Goal: Task Accomplishment & Management: Use online tool/utility

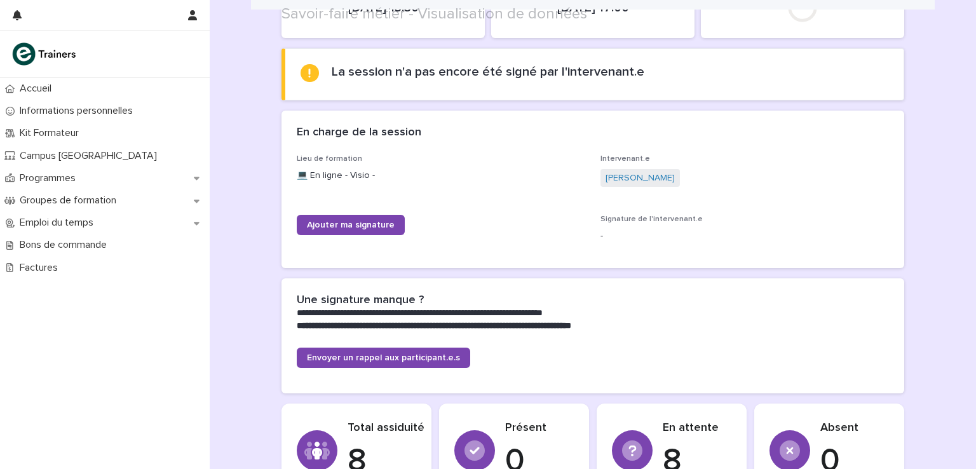
scroll to position [191, 0]
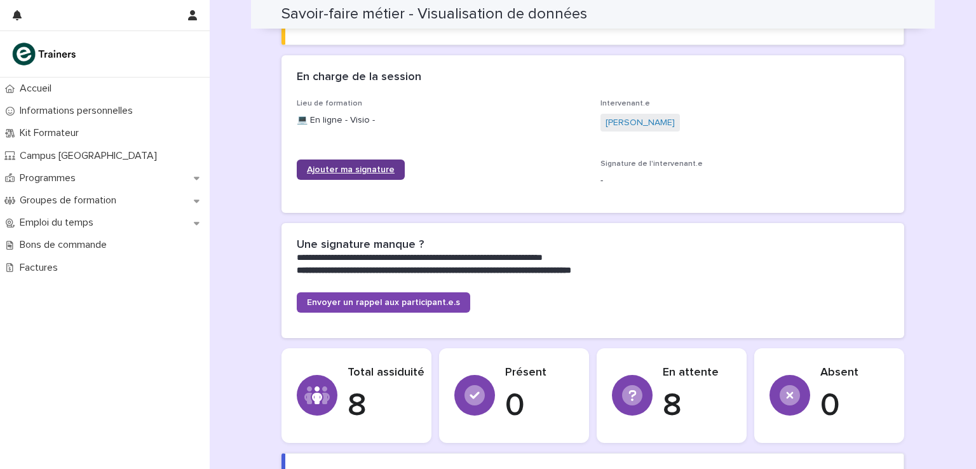
click at [359, 171] on span "Ajouter ma signature" at bounding box center [351, 169] width 88 height 9
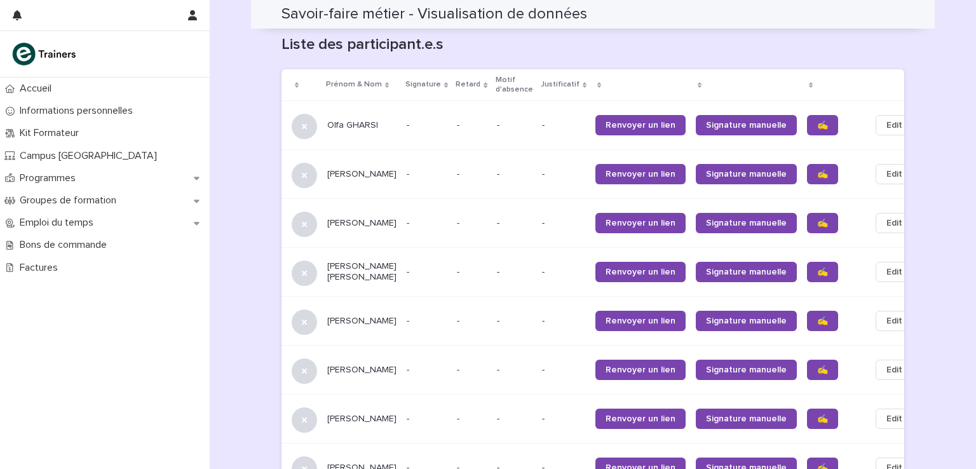
scroll to position [792, 0]
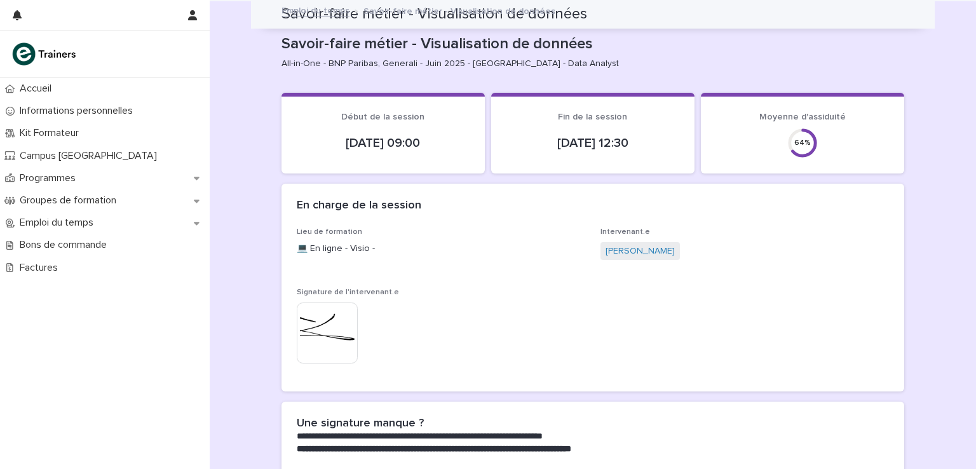
scroll to position [973, 0]
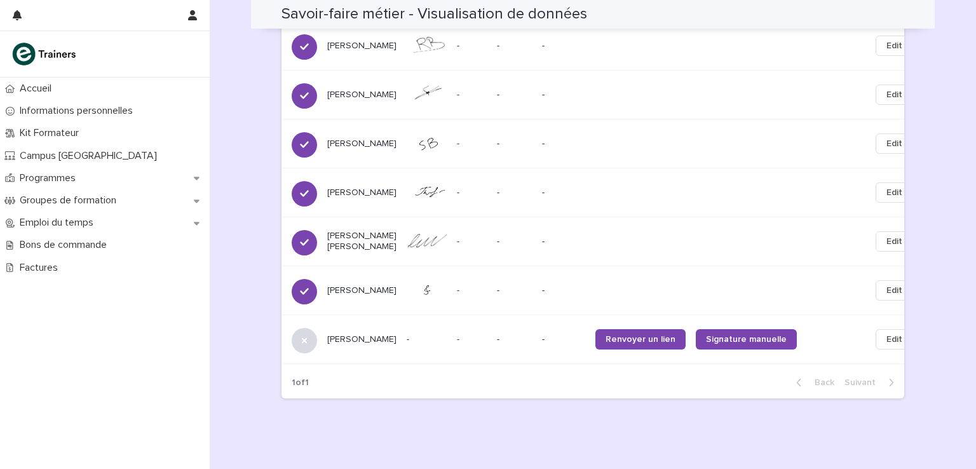
scroll to position [973, 0]
